Goal: Task Accomplishment & Management: Manage account settings

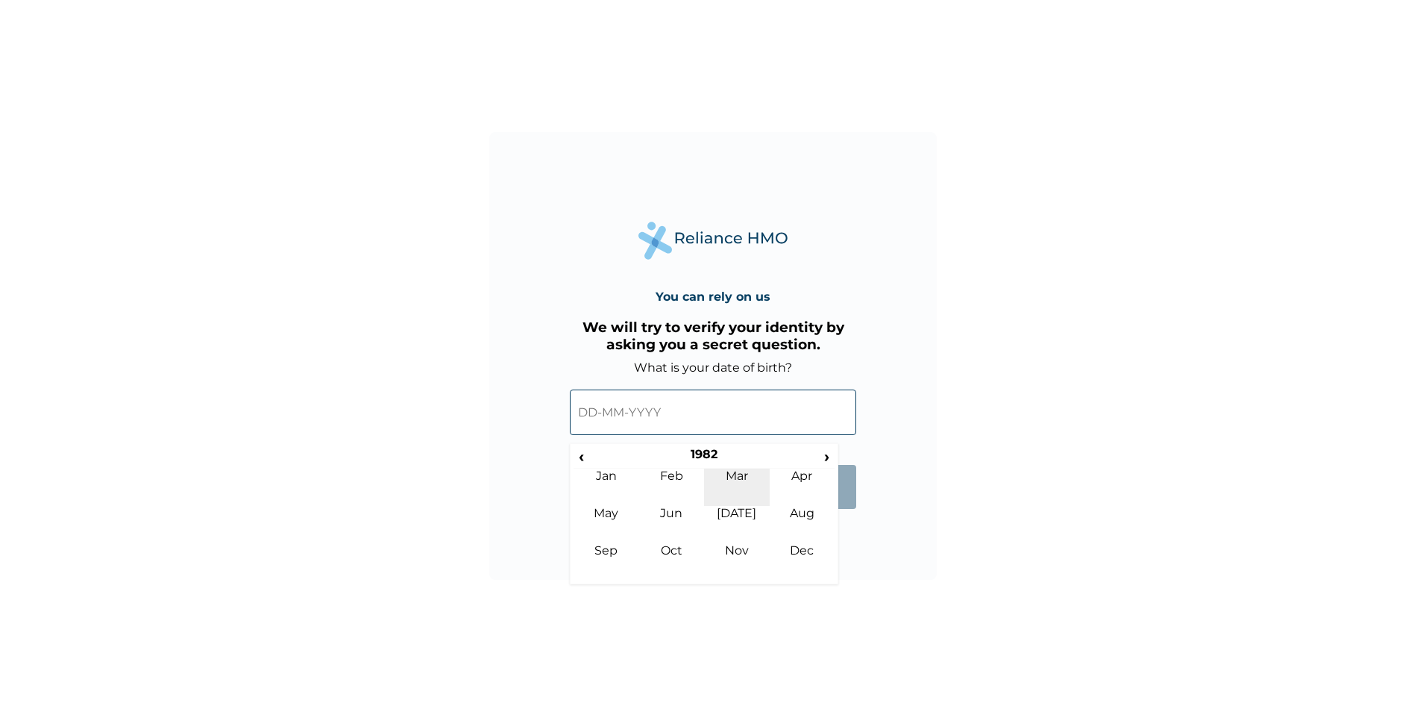
click at [733, 472] on td "Mar" at bounding box center [737, 486] width 66 height 37
click at [817, 509] on td "13" at bounding box center [815, 519] width 37 height 21
type input "13-03-1982"
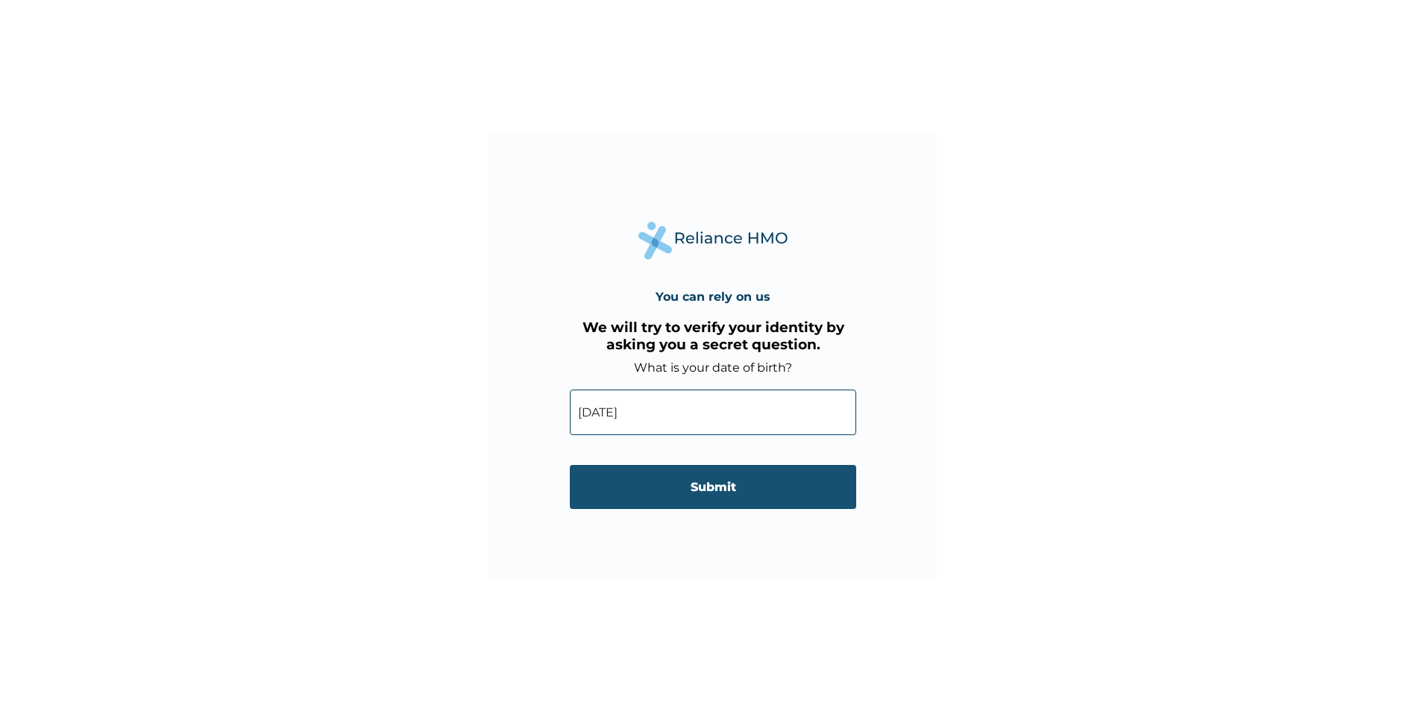
click at [715, 477] on input "Submit" at bounding box center [713, 487] width 286 height 44
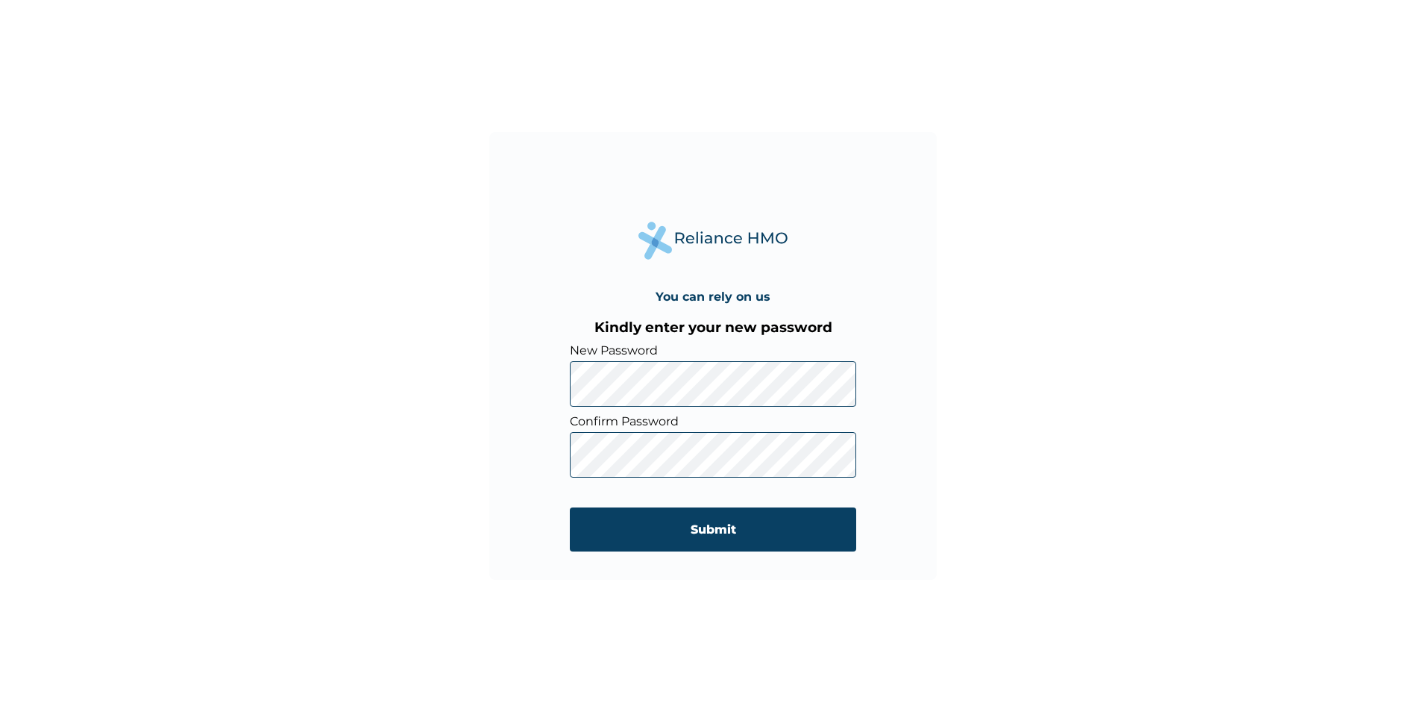
click at [1032, 409] on div "You can rely on us Kindly enter your new password New Password Confirm Password…" at bounding box center [713, 356] width 1426 height 712
click at [994, 424] on div "You can rely on us Kindly enter your new password New Password Confirm Password…" at bounding box center [713, 356] width 1426 height 712
click at [730, 518] on input "Submit" at bounding box center [713, 529] width 286 height 44
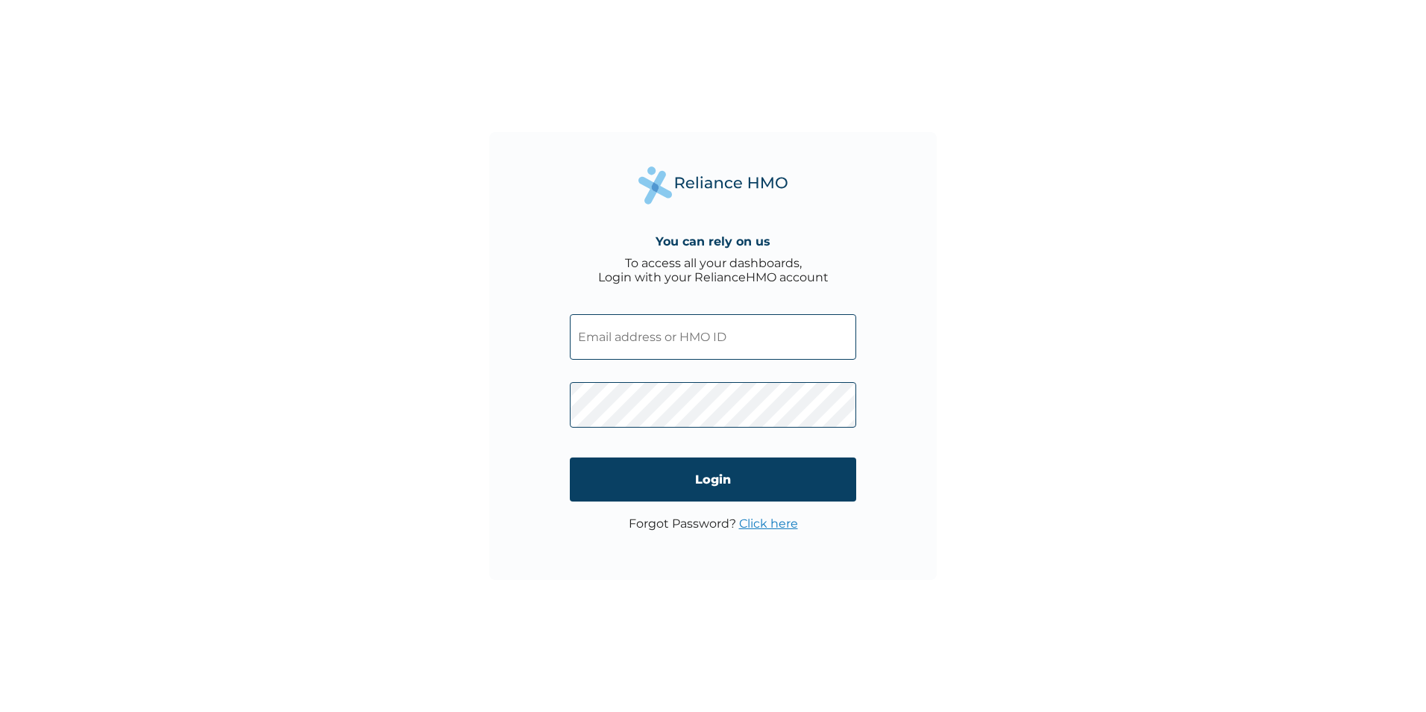
click at [636, 336] on input "text" at bounding box center [713, 337] width 286 height 46
type input "ENP/10143/A"
click at [642, 477] on input "Login" at bounding box center [713, 479] width 286 height 44
